Goal: Feedback & Contribution: Submit feedback/report problem

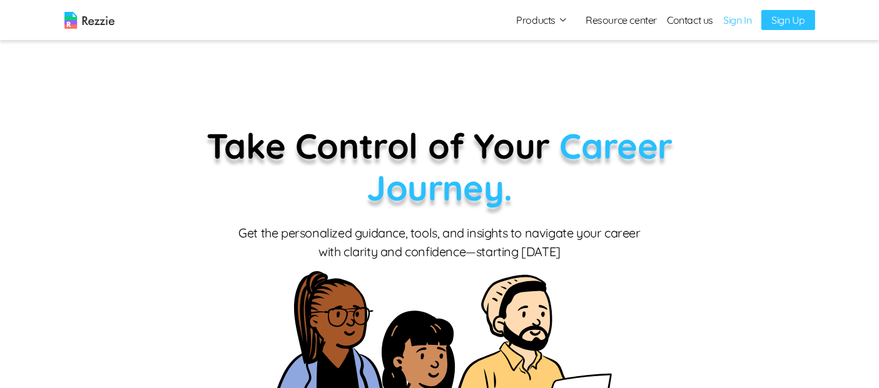
click at [739, 24] on link "Sign In" at bounding box center [737, 20] width 28 height 15
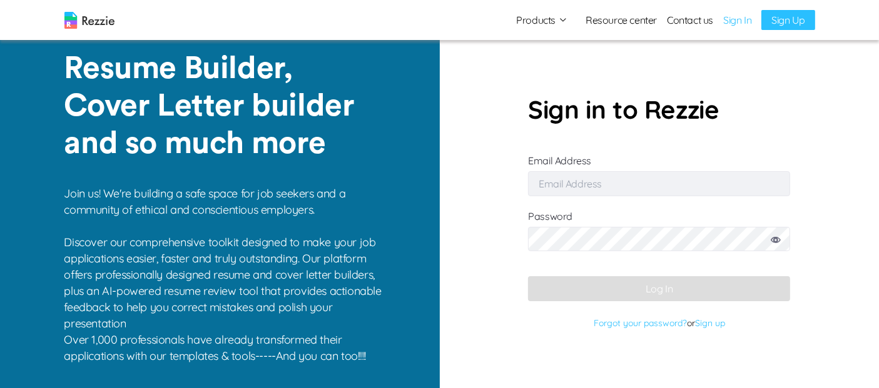
type input "[EMAIL_ADDRESS][DOMAIN_NAME]"
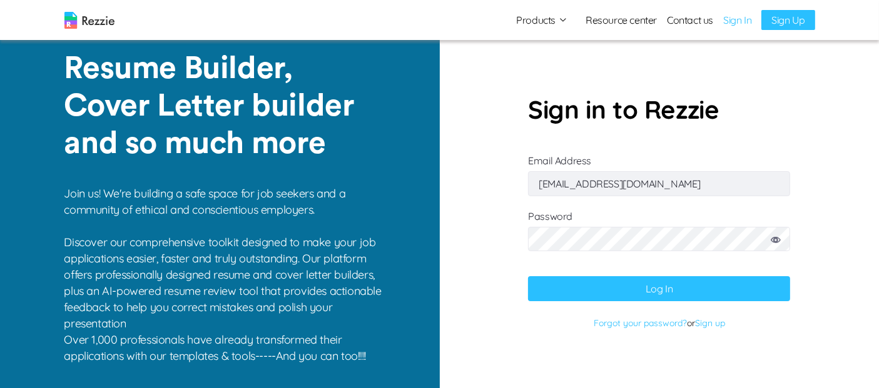
click at [629, 290] on button "Log In" at bounding box center [659, 288] width 262 height 25
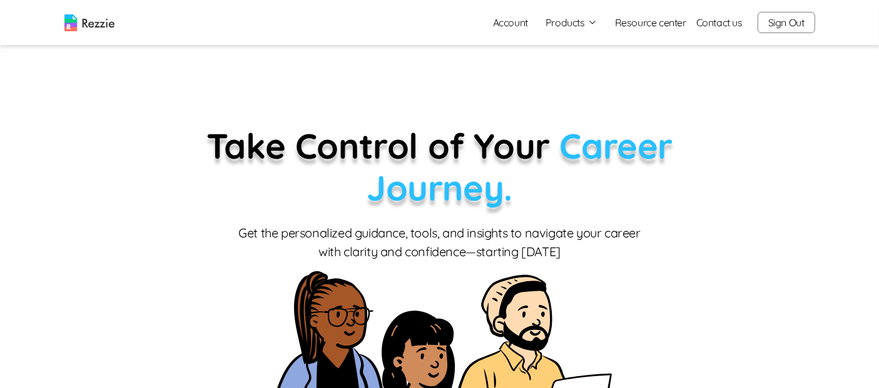
click at [766, 26] on button "Sign Out" at bounding box center [786, 22] width 58 height 21
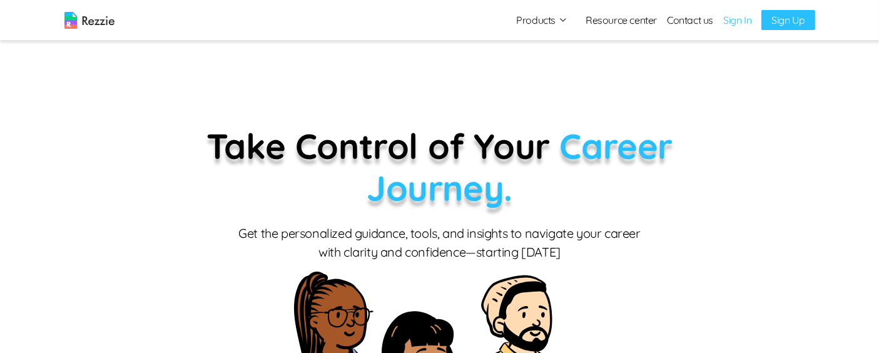
click at [742, 16] on link "Sign In" at bounding box center [737, 20] width 28 height 15
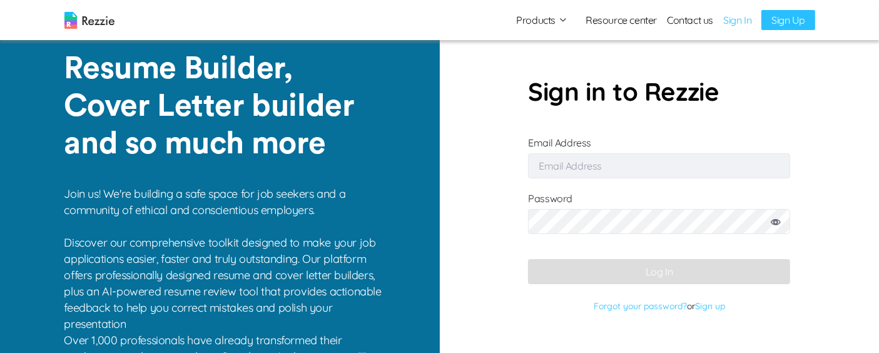
type input "[EMAIL_ADDRESS][DOMAIN_NAME]"
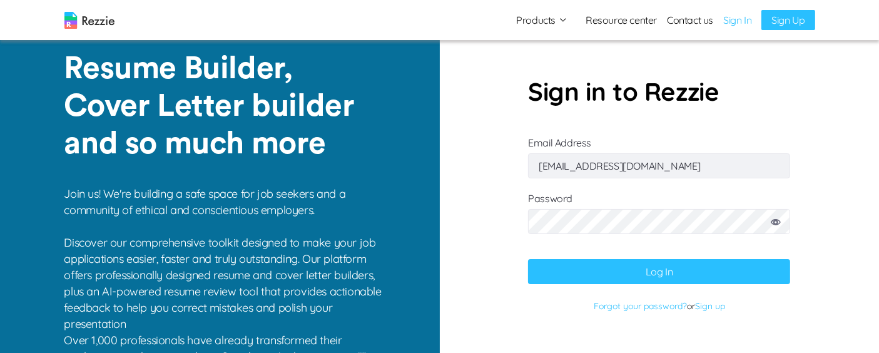
click at [644, 266] on button "Log In" at bounding box center [659, 271] width 262 height 25
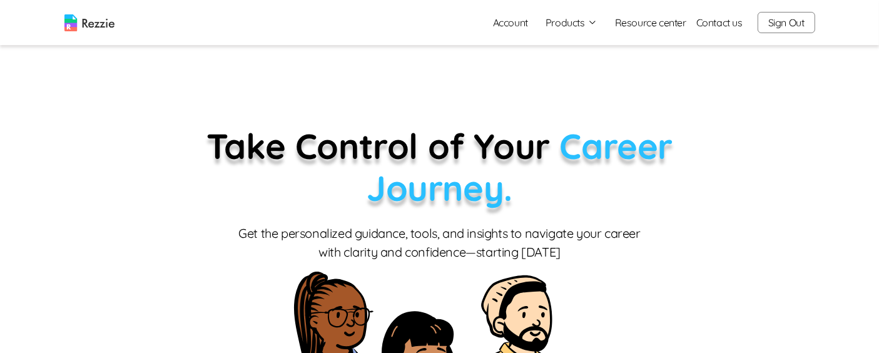
click at [584, 23] on button "Products" at bounding box center [571, 22] width 52 height 15
click at [585, 49] on link "Resume & Cover Letter Builder" at bounding box center [584, 46] width 153 height 25
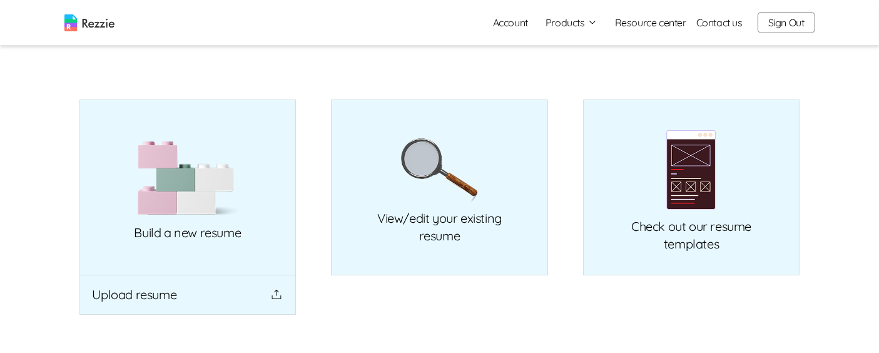
scroll to position [88, 0]
click at [206, 184] on img at bounding box center [188, 177] width 100 height 76
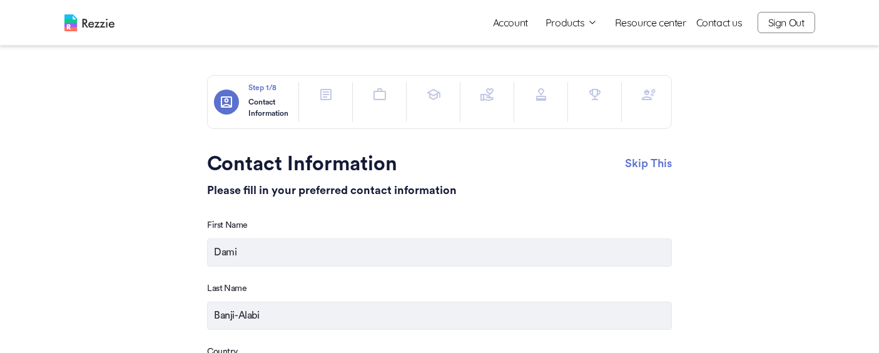
click at [328, 110] on div at bounding box center [325, 102] width 33 height 40
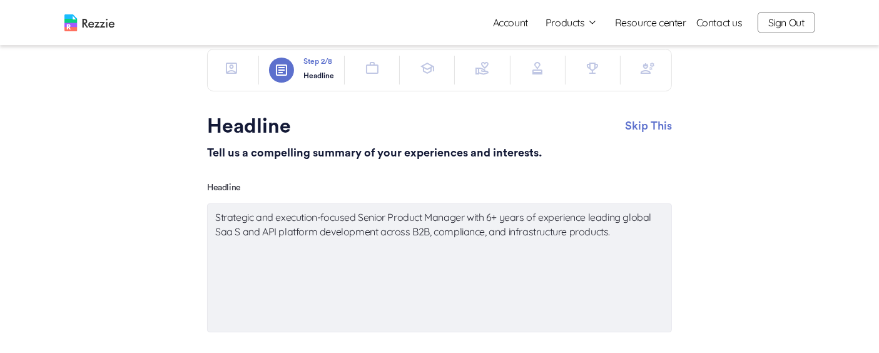
scroll to position [19, 0]
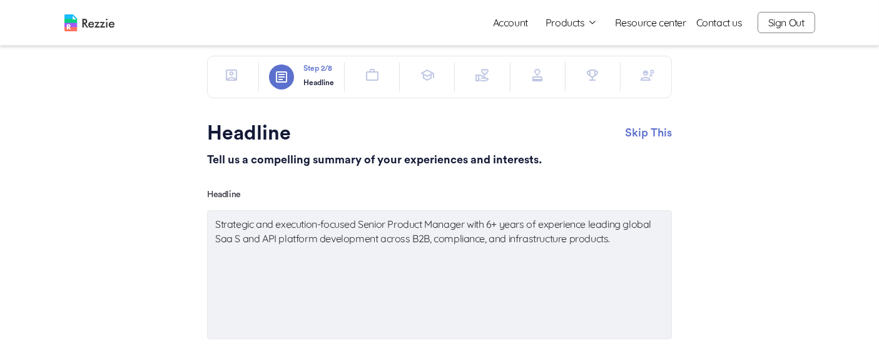
click at [367, 83] on button "button" at bounding box center [372, 75] width 25 height 25
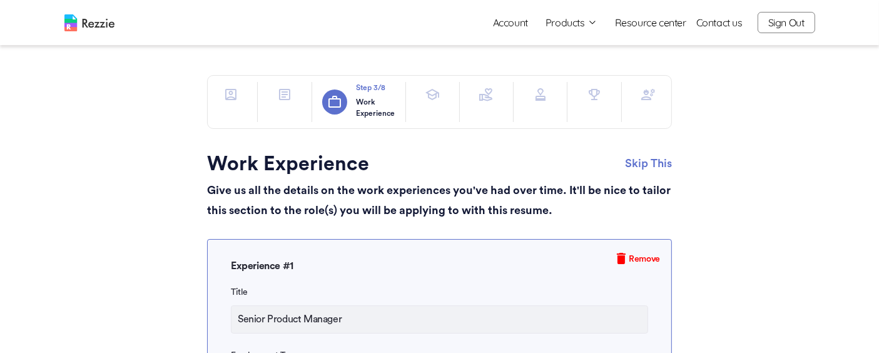
click at [646, 96] on icon "button" at bounding box center [647, 94] width 15 height 15
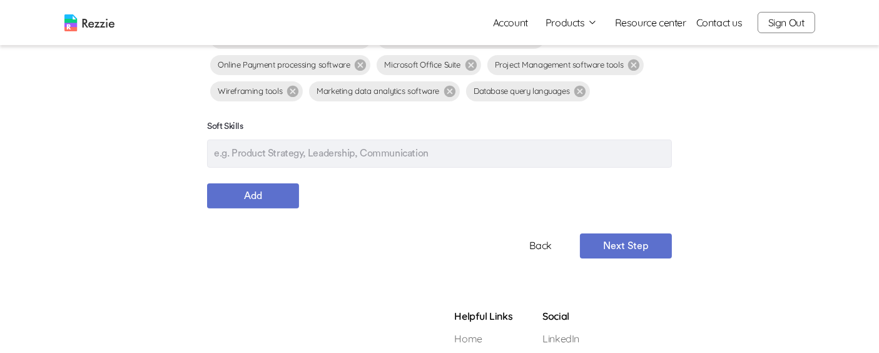
scroll to position [302, 0]
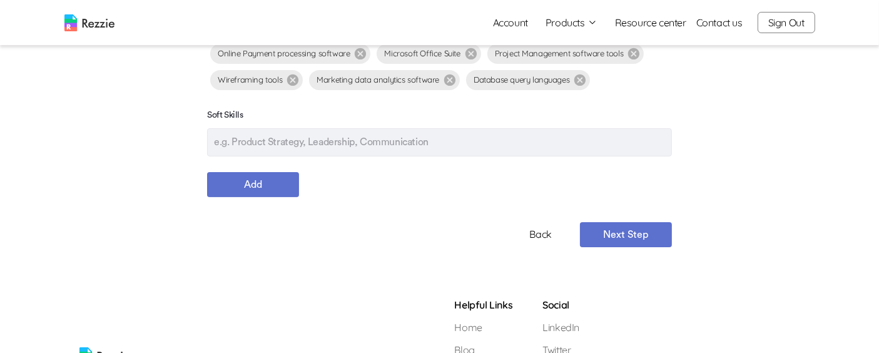
click at [635, 242] on button "Next Step" at bounding box center [626, 234] width 92 height 25
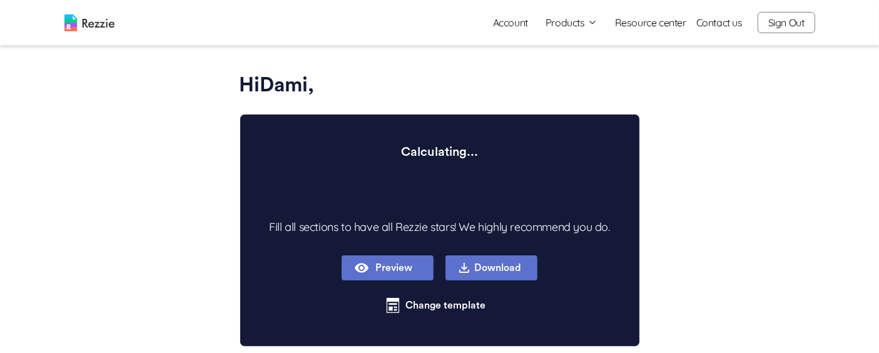
type textarea "x"
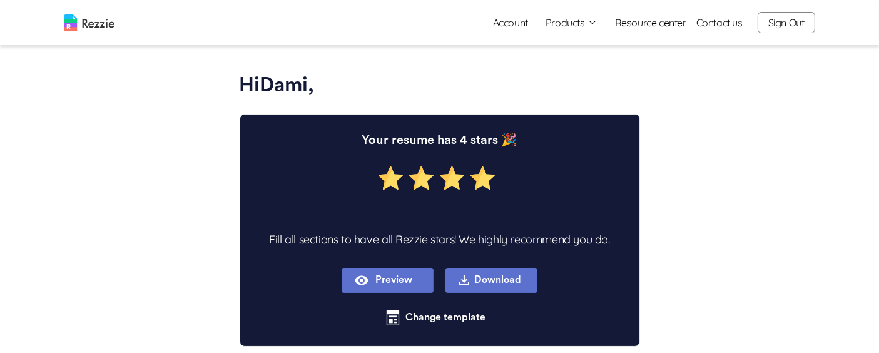
type textarea "x"
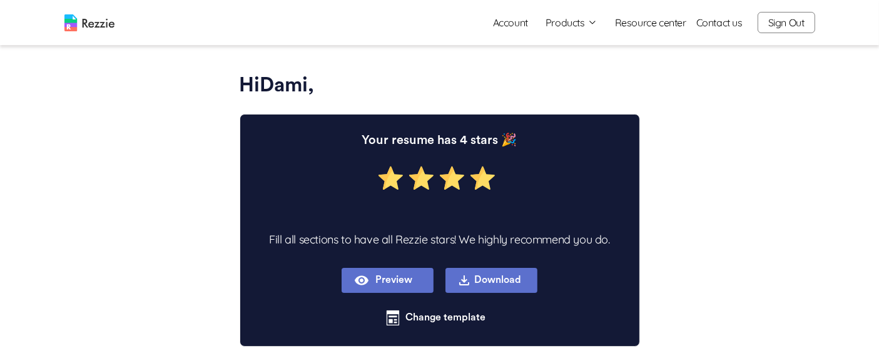
type textarea "x"
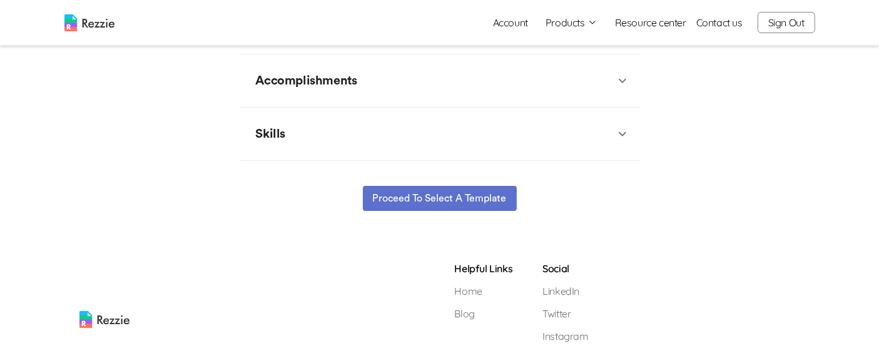
scroll to position [634, 0]
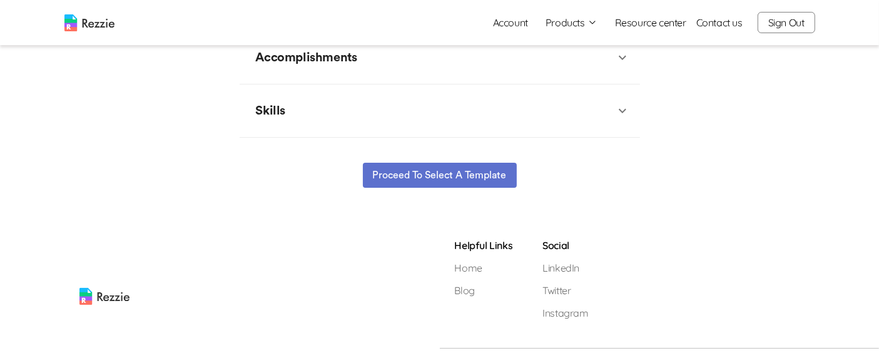
click at [484, 178] on button "Proceed to select a template" at bounding box center [440, 175] width 154 height 25
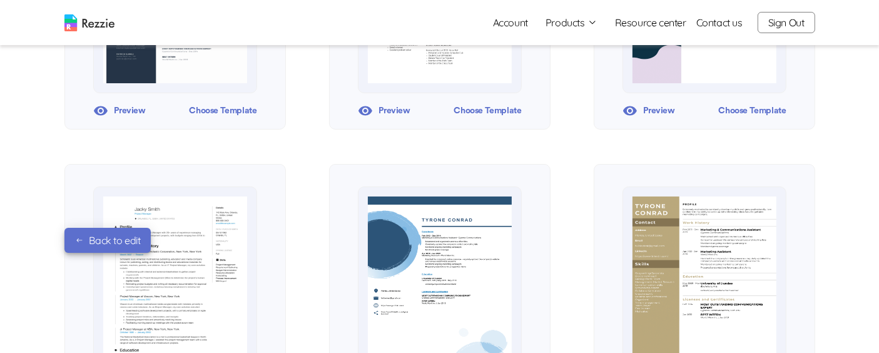
scroll to position [302, 0]
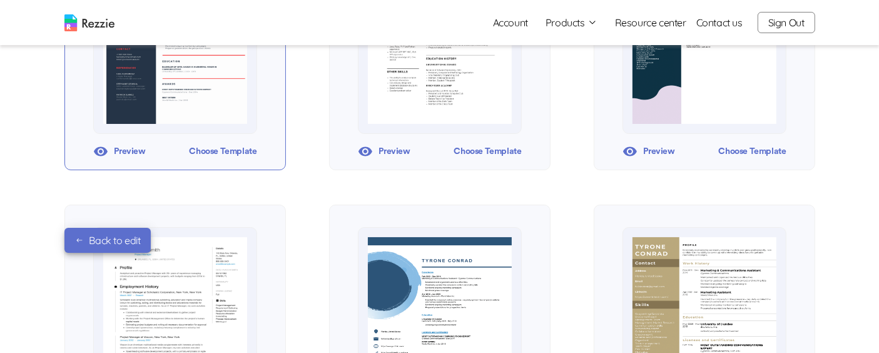
click at [250, 151] on div "Choose Template" at bounding box center [223, 151] width 68 height 19
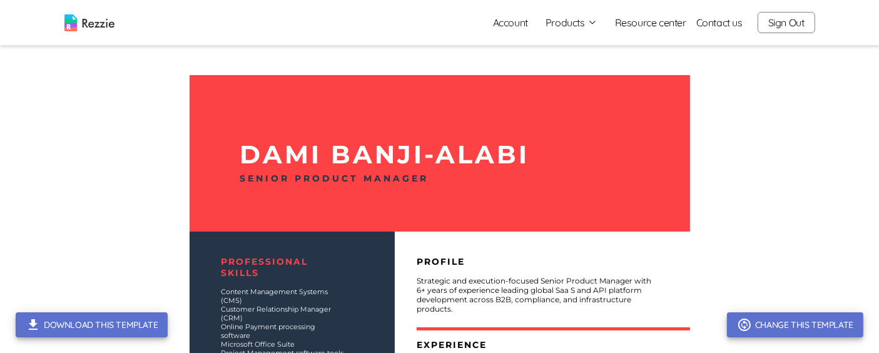
click at [578, 27] on button "Products" at bounding box center [571, 22] width 52 height 15
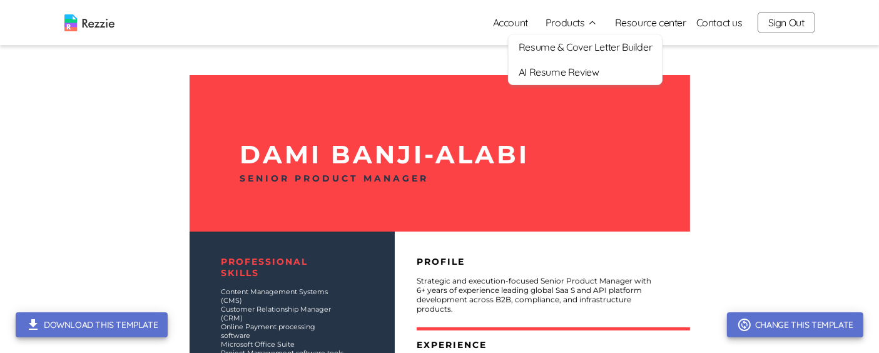
click at [578, 44] on link "Resume & Cover Letter Builder" at bounding box center [584, 46] width 153 height 25
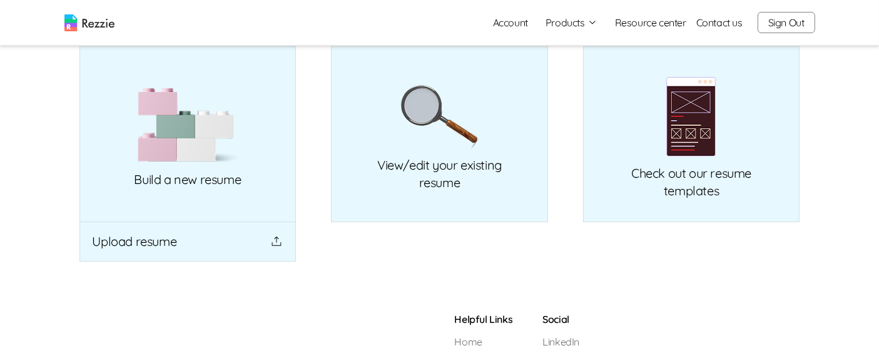
scroll to position [151, 0]
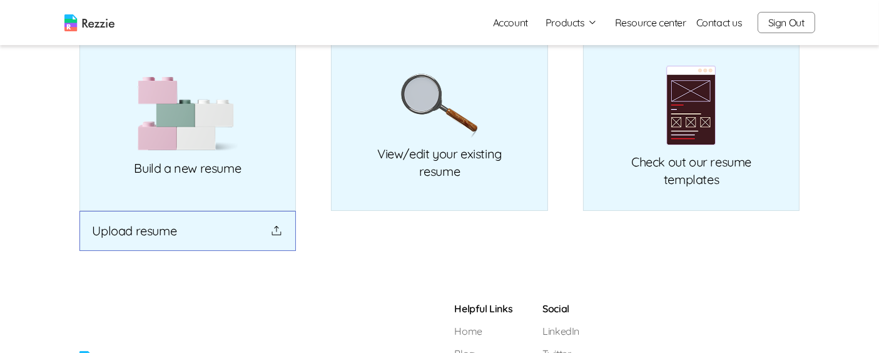
click at [232, 238] on button "Upload resume" at bounding box center [187, 231] width 217 height 40
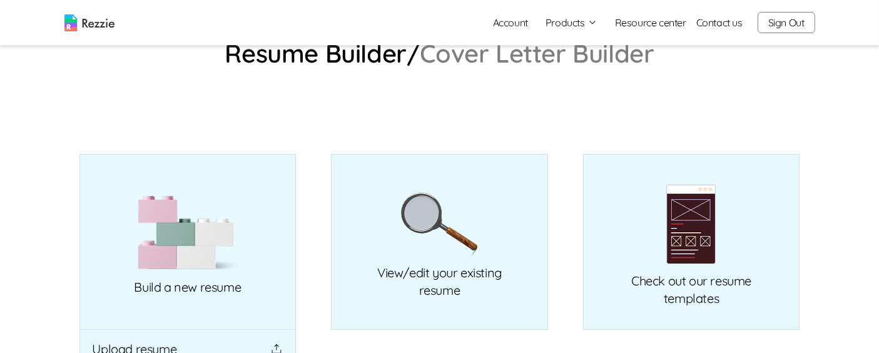
scroll to position [13, 0]
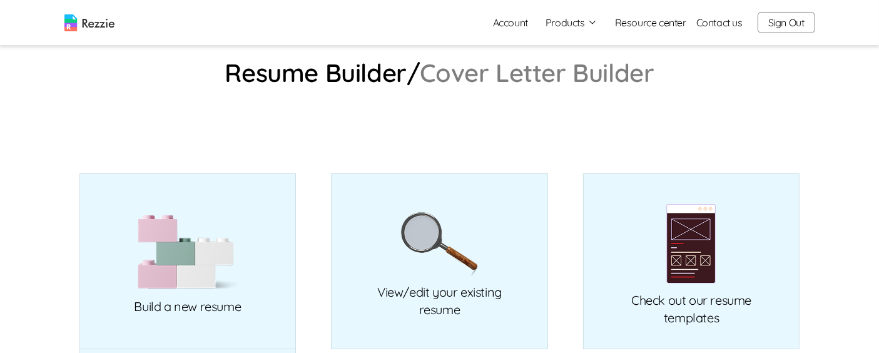
click at [609, 79] on link "Cover Letter Builder" at bounding box center [537, 73] width 234 height 20
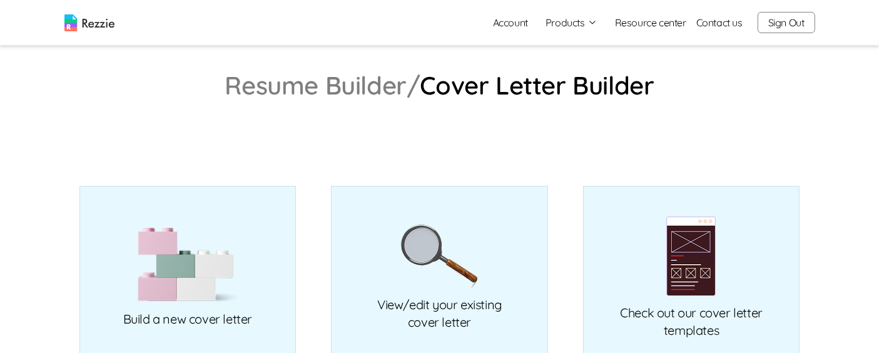
drag, startPoint x: 877, startPoint y: 53, endPoint x: 879, endPoint y: 86, distance: 33.8
click at [878, 86] on html "Account Products Resume & Cover Letter Builder AI Resume Review Resource center…" at bounding box center [439, 276] width 879 height 552
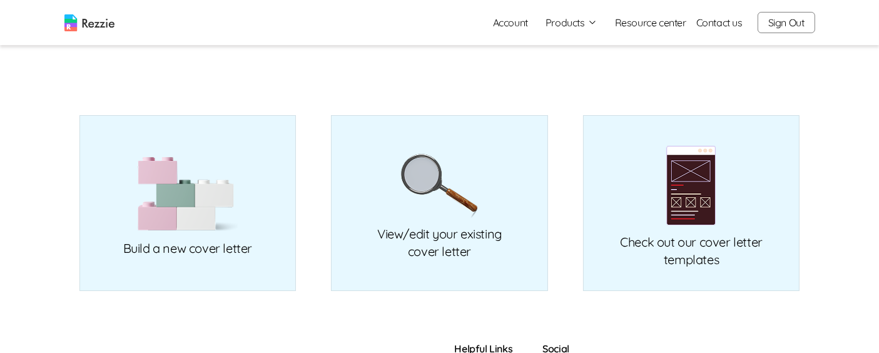
scroll to position [80, 0]
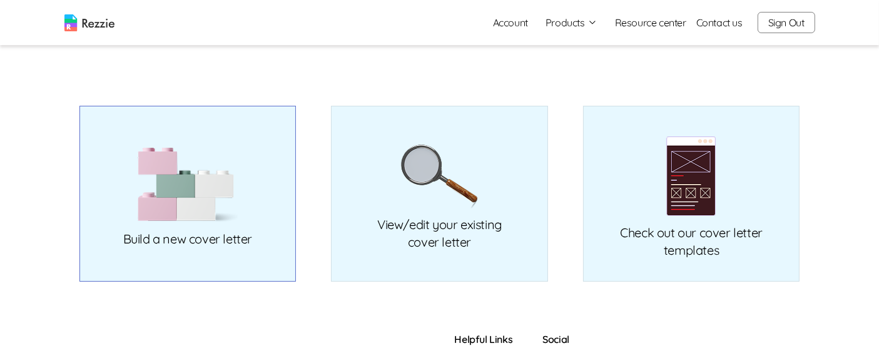
click at [231, 183] on img at bounding box center [188, 185] width 100 height 76
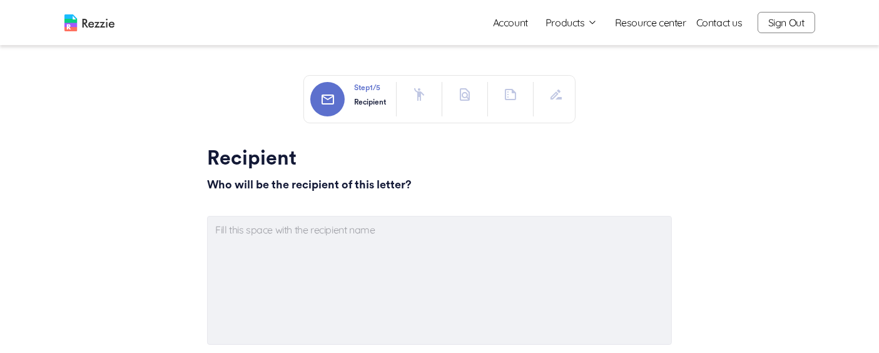
type textarea "x"
click at [411, 91] on button "button" at bounding box center [419, 94] width 25 height 25
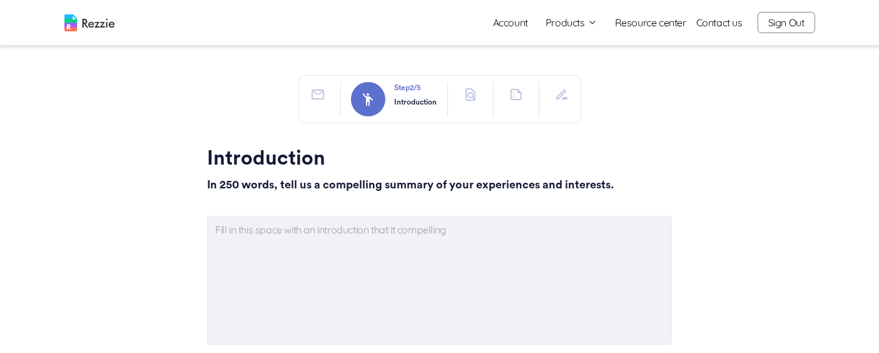
click at [463, 93] on icon "button" at bounding box center [470, 94] width 15 height 15
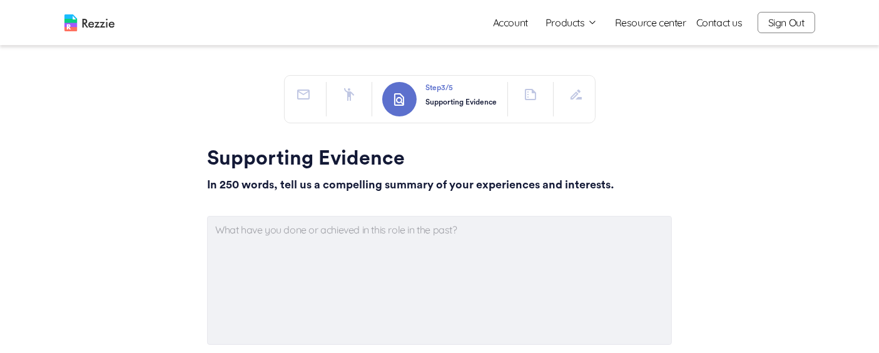
click at [535, 92] on icon "button" at bounding box center [530, 94] width 11 height 11
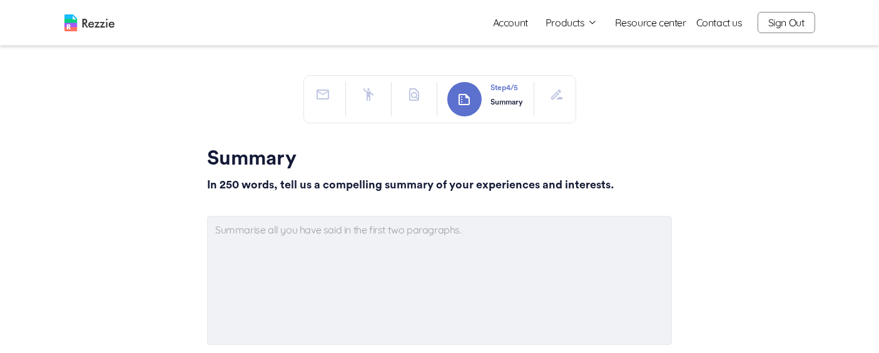
click at [555, 96] on icon "button" at bounding box center [556, 94] width 11 height 10
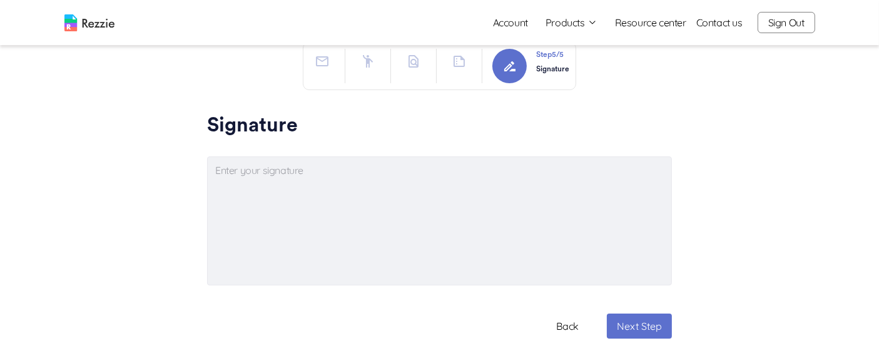
scroll to position [26, 0]
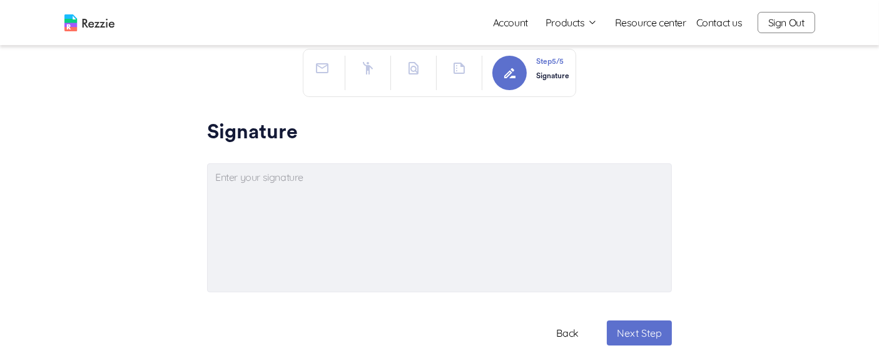
click at [569, 22] on button "Products" at bounding box center [571, 22] width 52 height 15
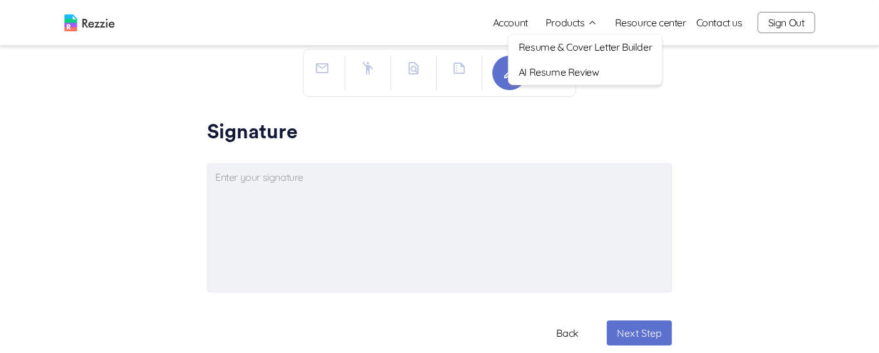
click at [607, 71] on link "AI Resume Review" at bounding box center [584, 71] width 153 height 25
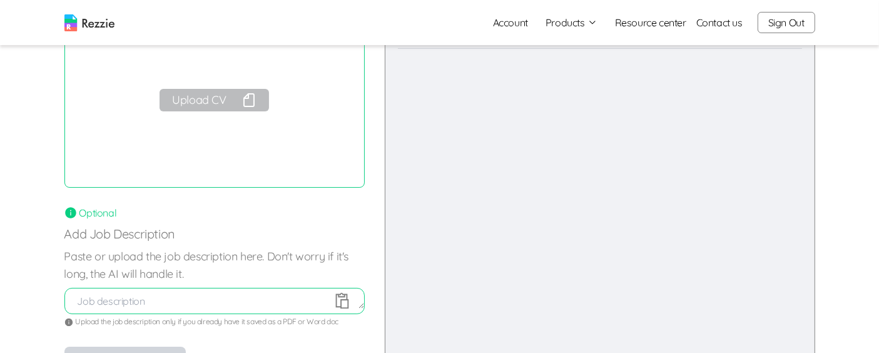
scroll to position [91, 0]
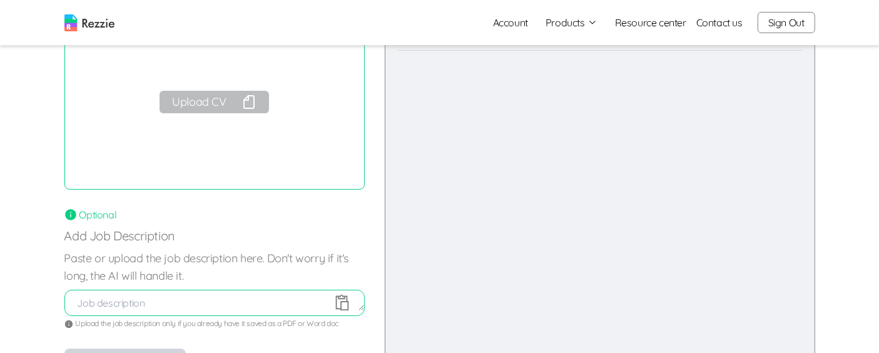
click at [211, 104] on button "Upload CV" at bounding box center [213, 102] width 109 height 23
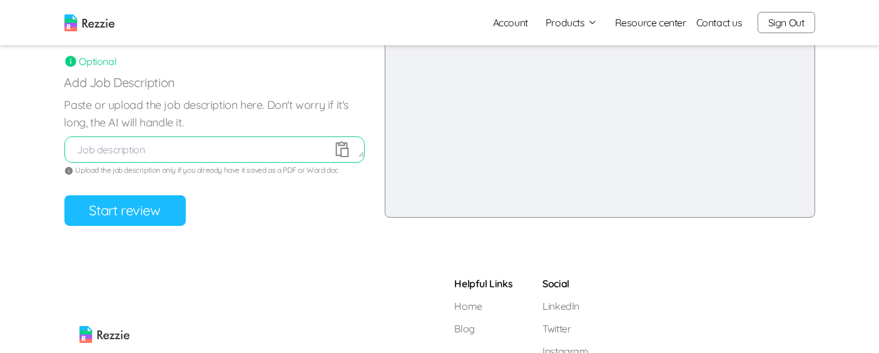
scroll to position [261, 0]
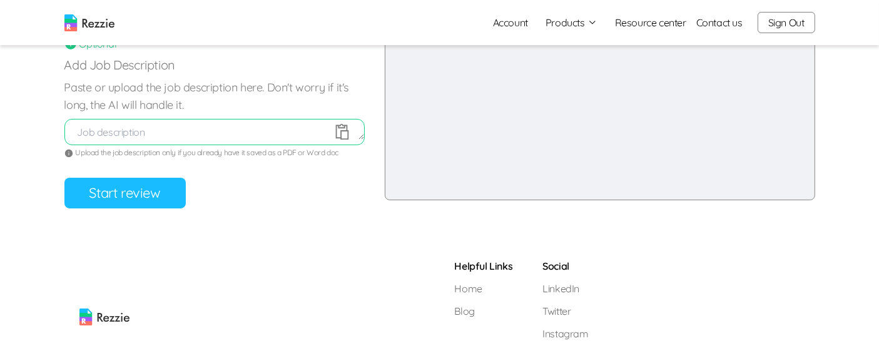
click at [128, 195] on button "Start review" at bounding box center [124, 193] width 121 height 31
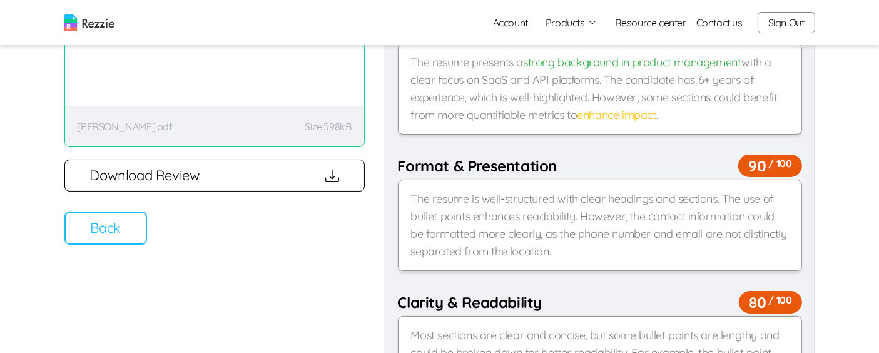
scroll to position [151, 0]
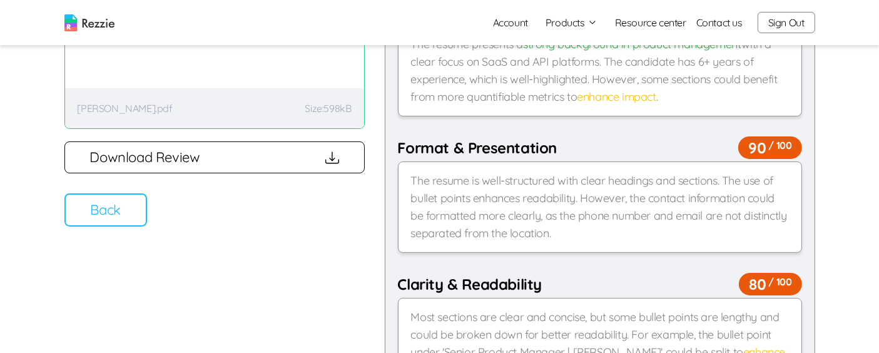
click at [116, 212] on button "Back" at bounding box center [105, 209] width 83 height 33
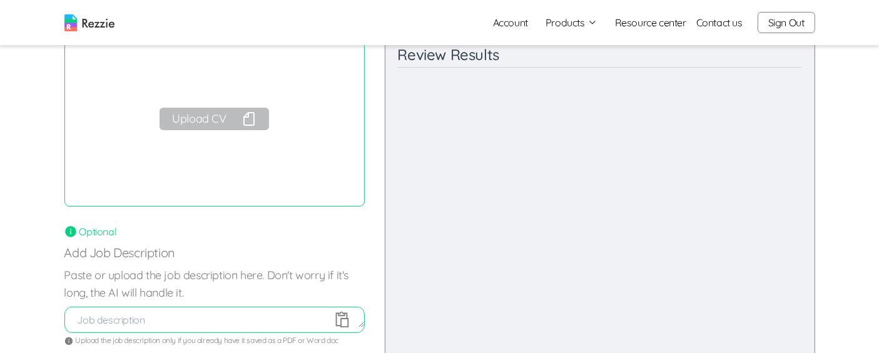
scroll to position [71, 0]
click at [187, 118] on button "Upload CV" at bounding box center [213, 121] width 109 height 23
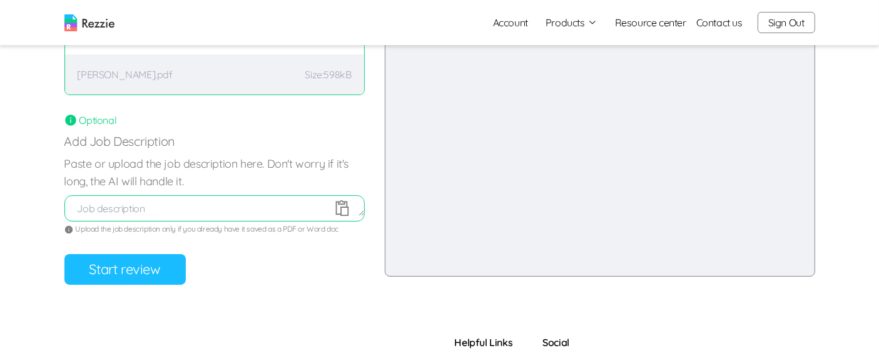
scroll to position [195, 0]
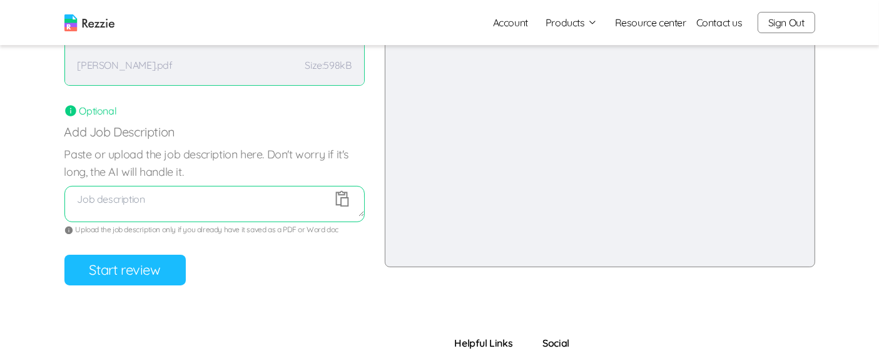
drag, startPoint x: 359, startPoint y: 201, endPoint x: 359, endPoint y: 210, distance: 9.4
click at [359, 210] on textarea at bounding box center [214, 203] width 299 height 25
click at [345, 195] on icon at bounding box center [342, 198] width 19 height 19
type textarea "Technical Product Manager (1).pdf"
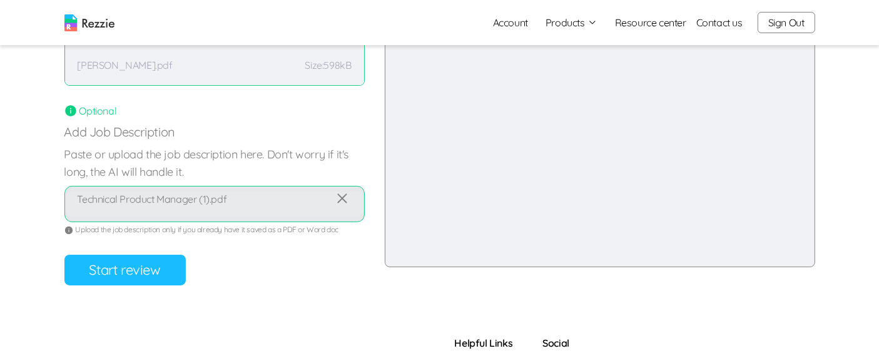
click at [143, 273] on button "Start review" at bounding box center [124, 270] width 121 height 31
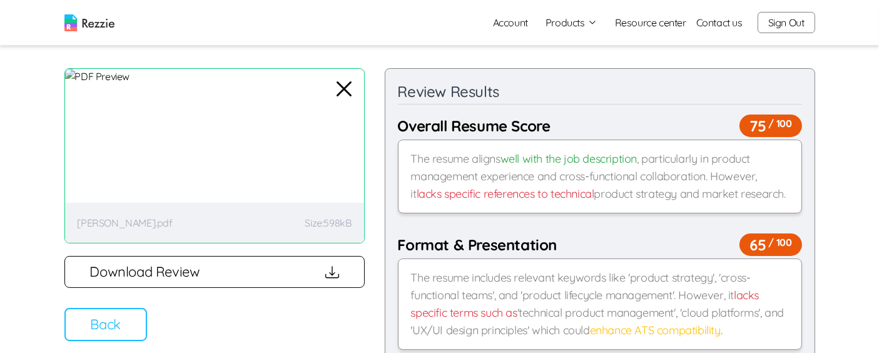
scroll to position [41, 0]
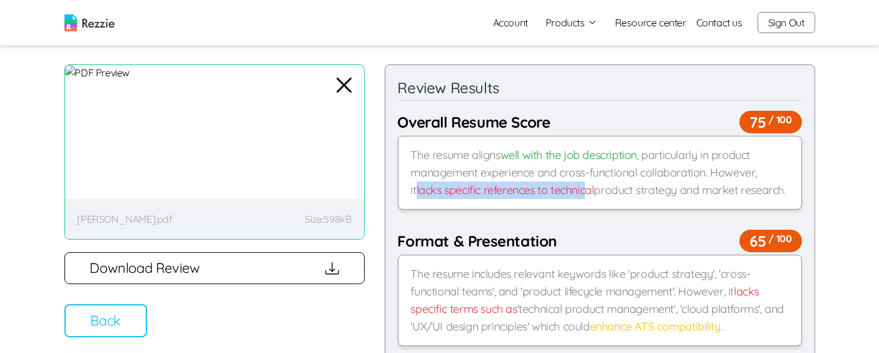
drag, startPoint x: 584, startPoint y: 191, endPoint x: 409, endPoint y: 192, distance: 174.5
click at [409, 192] on div "The resume aligns well with the job description , particularly in product manag…" at bounding box center [600, 173] width 404 height 74
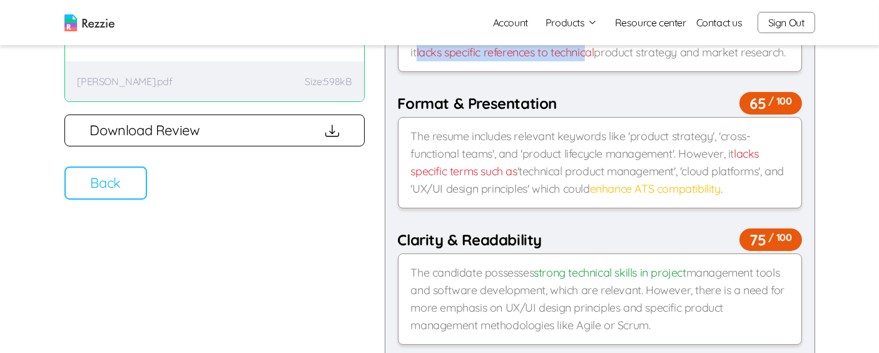
scroll to position [180, 0]
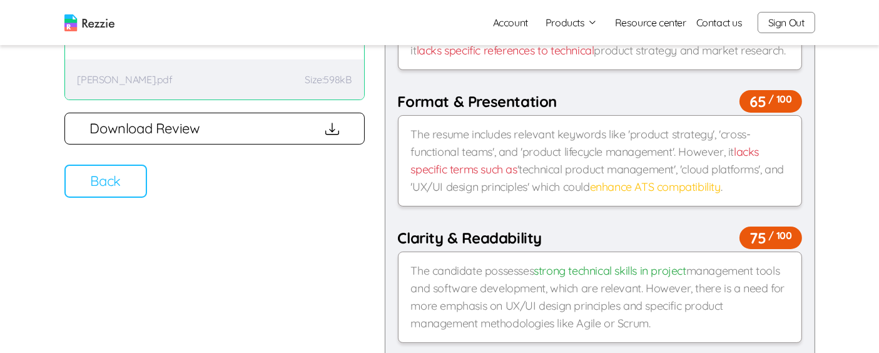
click at [629, 140] on div "The resume includes relevant keywords like 'product strategy', 'cross-functiona…" at bounding box center [600, 160] width 404 height 91
drag, startPoint x: 629, startPoint y: 138, endPoint x: 721, endPoint y: 136, distance: 92.0
click at [721, 136] on div "The resume includes relevant keywords like 'product strategy', 'cross-functiona…" at bounding box center [600, 160] width 404 height 91
drag, startPoint x: 695, startPoint y: 169, endPoint x: 747, endPoint y: 167, distance: 52.6
click at [747, 167] on div "The resume includes relevant keywords like 'product strategy', 'cross-functiona…" at bounding box center [600, 160] width 404 height 91
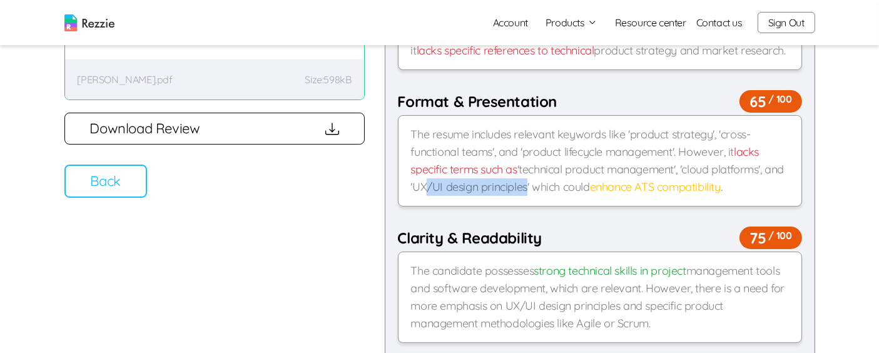
drag, startPoint x: 546, startPoint y: 190, endPoint x: 438, endPoint y: 194, distance: 107.6
click at [438, 194] on div "The resume includes relevant keywords like 'product strategy', 'cross-functiona…" at bounding box center [600, 160] width 404 height 91
click at [553, 156] on div "The resume includes relevant keywords like 'product strategy', 'cross-functiona…" at bounding box center [600, 160] width 404 height 91
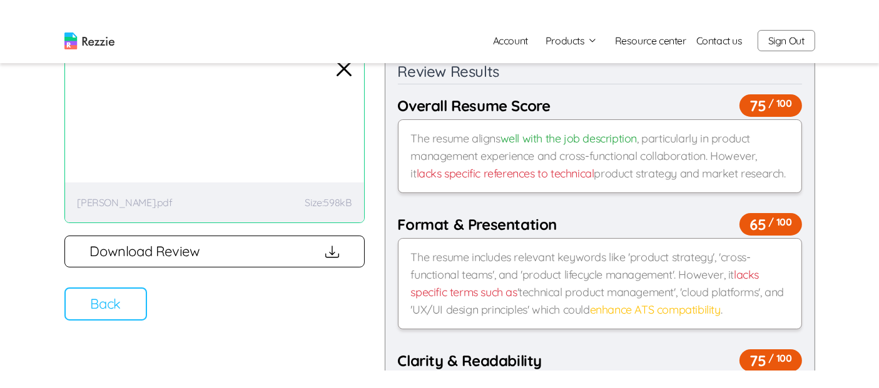
scroll to position [69, 0]
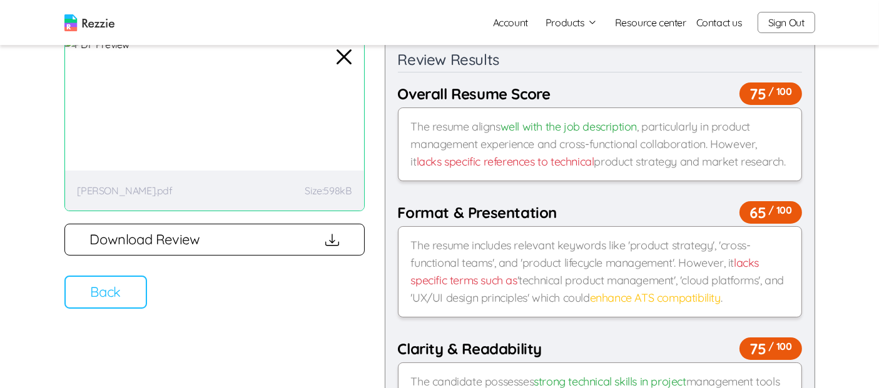
click at [91, 300] on button "Back" at bounding box center [105, 292] width 83 height 33
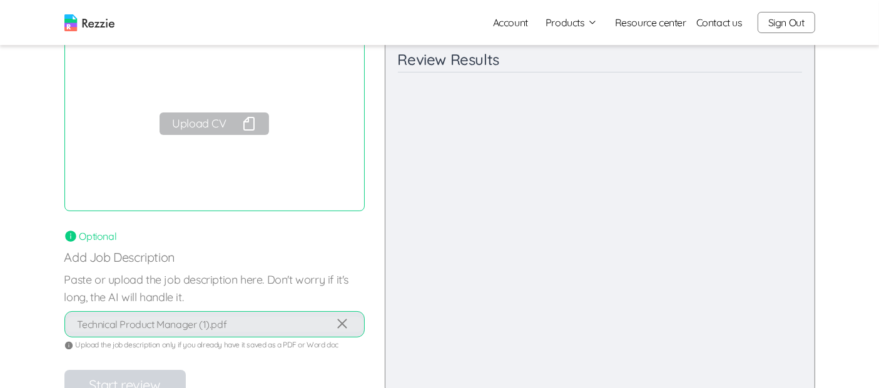
click at [802, 31] on button "Sign Out" at bounding box center [786, 22] width 58 height 21
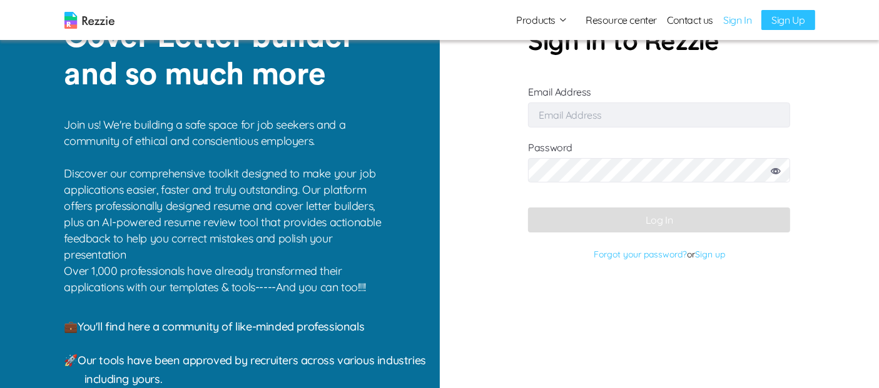
scroll to position [1, 0]
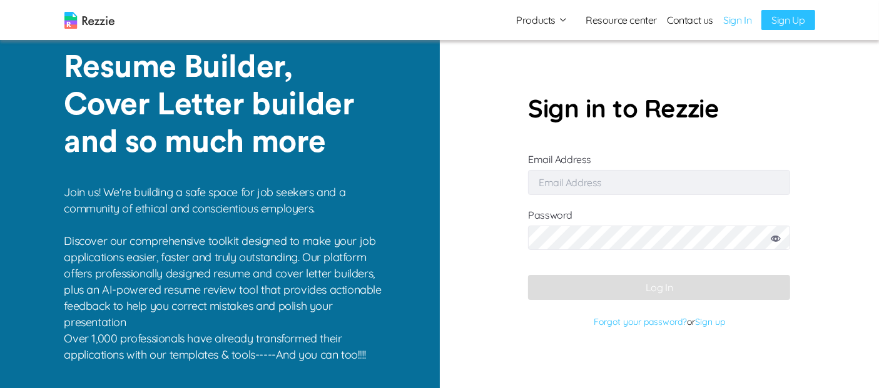
type input "[EMAIL_ADDRESS][DOMAIN_NAME]"
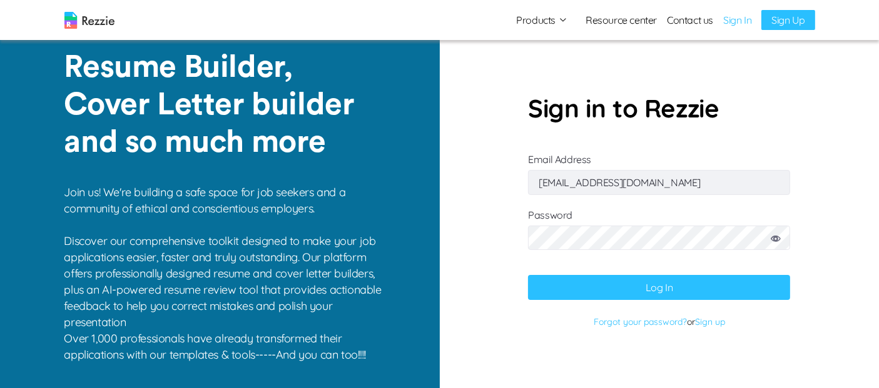
scroll to position [0, 0]
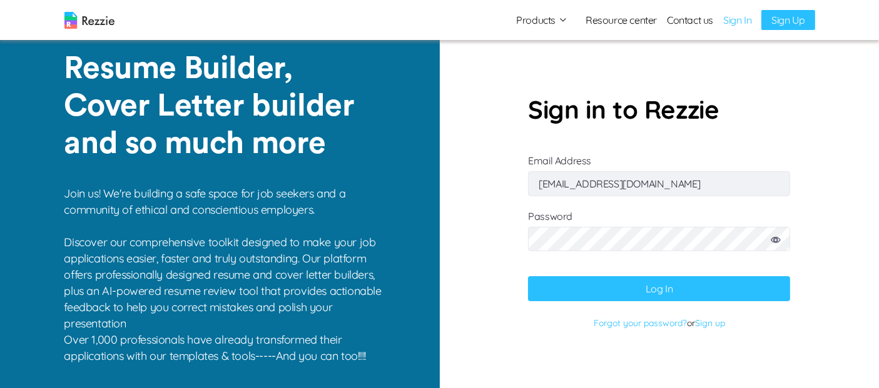
click at [96, 20] on img at bounding box center [89, 20] width 50 height 17
